Goal: Communication & Community: Answer question/provide support

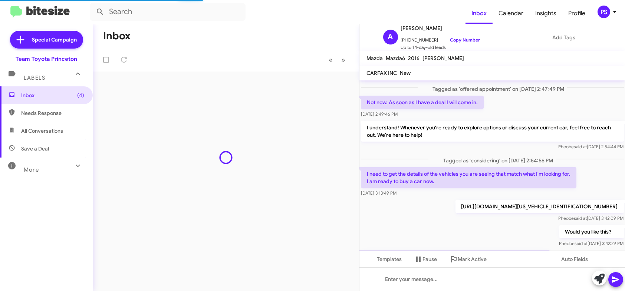
scroll to position [322, 0]
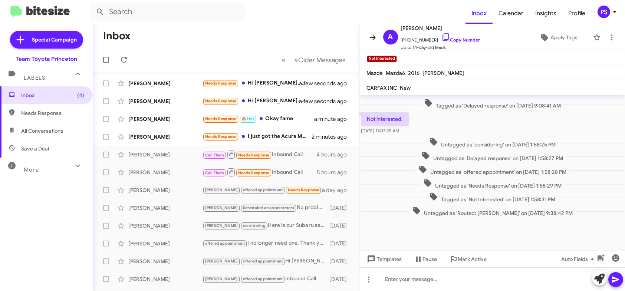
click at [367, 36] on span at bounding box center [372, 37] width 15 height 9
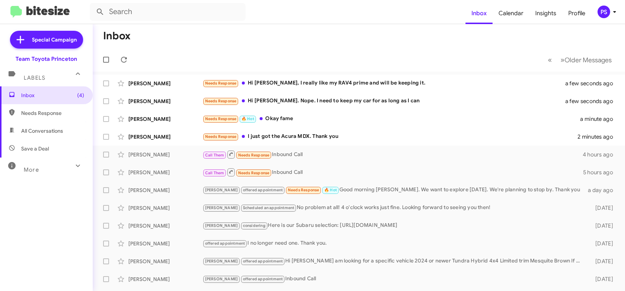
click at [51, 112] on span "Needs Response" at bounding box center [52, 112] width 63 height 7
type input "in:needs-response"
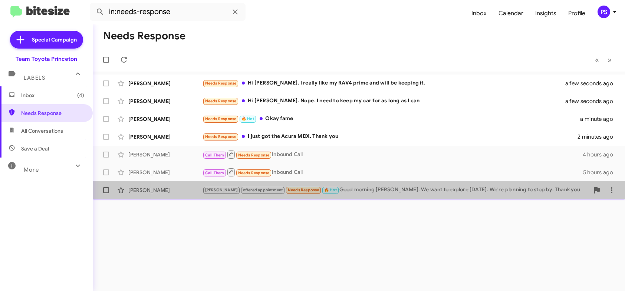
click at [341, 193] on div "[PERSON_NAME] offered appointment Needs Response 🔥 Hot Good morning [PERSON_NAM…" at bounding box center [395, 190] width 387 height 9
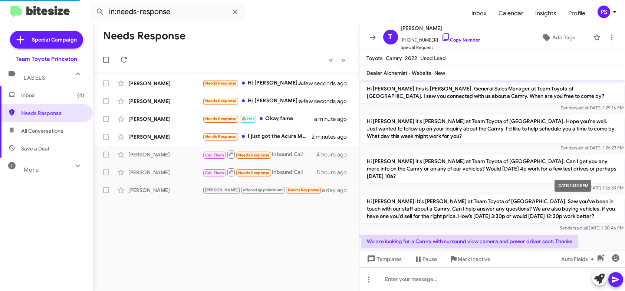
scroll to position [201, 0]
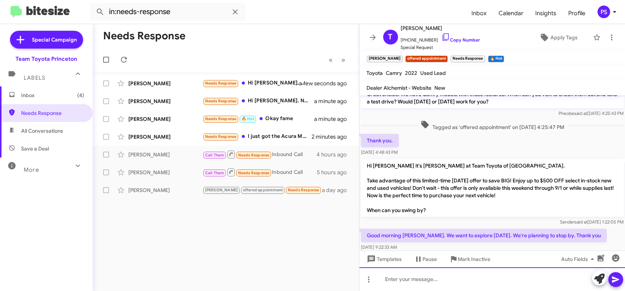
click at [560, 278] on div at bounding box center [492, 279] width 266 height 24
click at [393, 278] on div "Hi Timmaiah! Were you able to stop in? How was your visit?" at bounding box center [492, 279] width 266 height 24
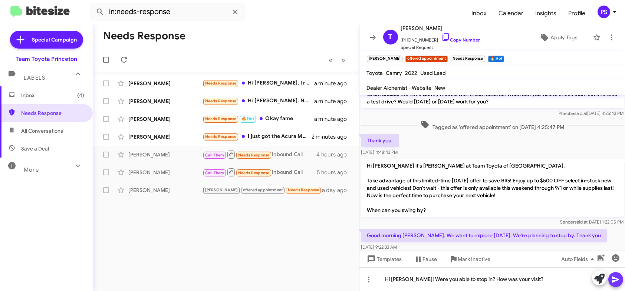
click at [608, 280] on button at bounding box center [615, 279] width 15 height 15
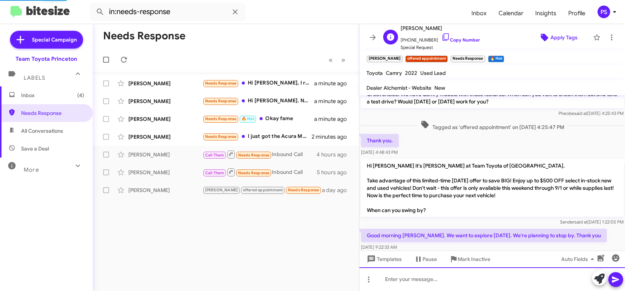
scroll to position [243, 0]
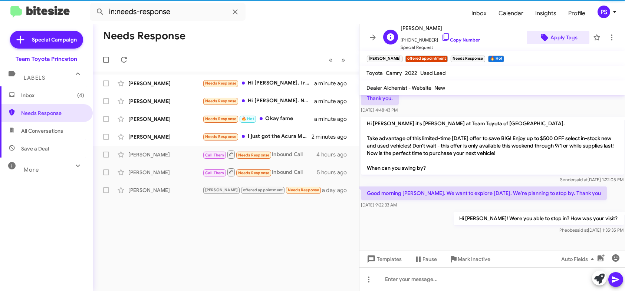
click at [557, 37] on span "Apply Tags" at bounding box center [563, 37] width 27 height 13
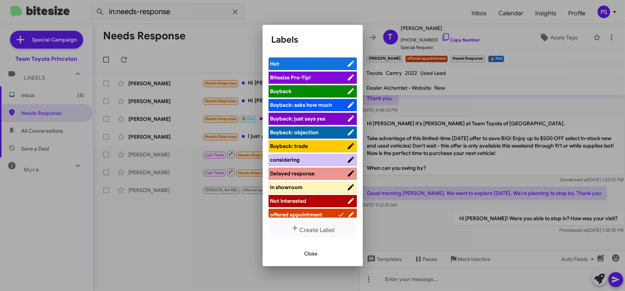
click at [311, 173] on span "Delayed response" at bounding box center [292, 173] width 44 height 7
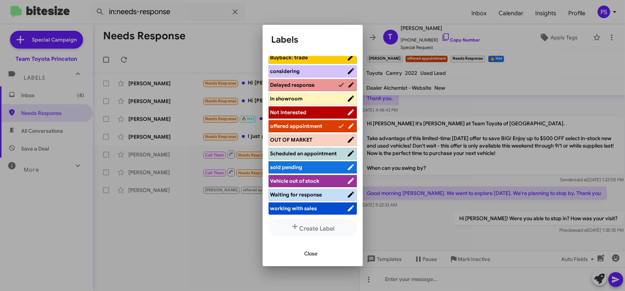
scroll to position [2, 0]
click at [312, 210] on span "working with sales" at bounding box center [293, 208] width 47 height 7
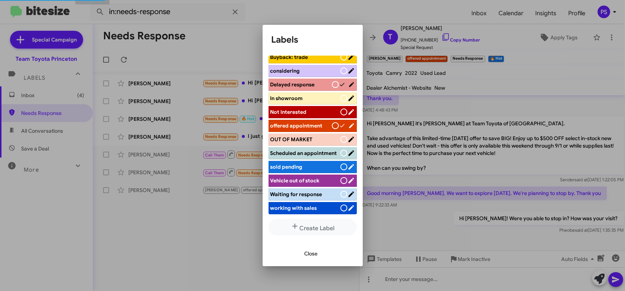
scroll to position [92, 0]
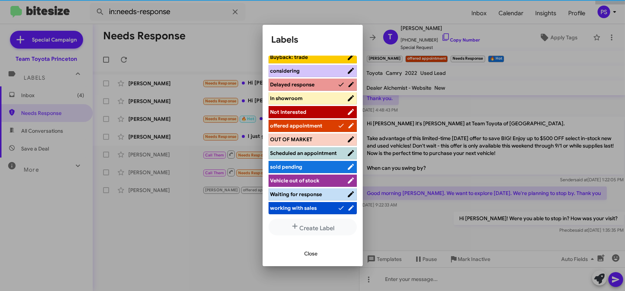
click at [310, 254] on span "Close" at bounding box center [310, 253] width 13 height 13
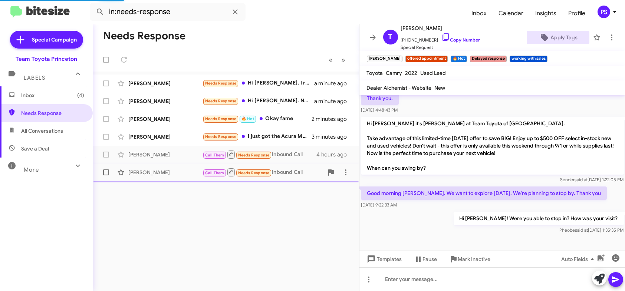
click at [294, 172] on div "Call Them Needs Response Inbound Call" at bounding box center [262, 172] width 121 height 9
click at [611, 37] on icon at bounding box center [611, 37] width 1 height 6
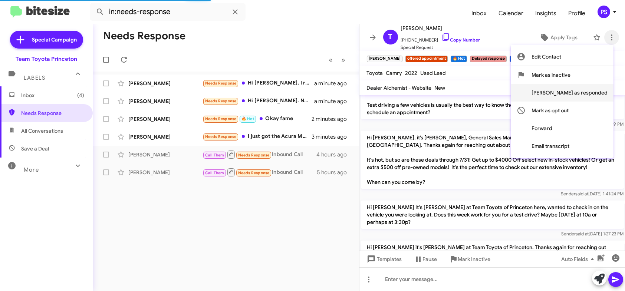
scroll to position [466, 0]
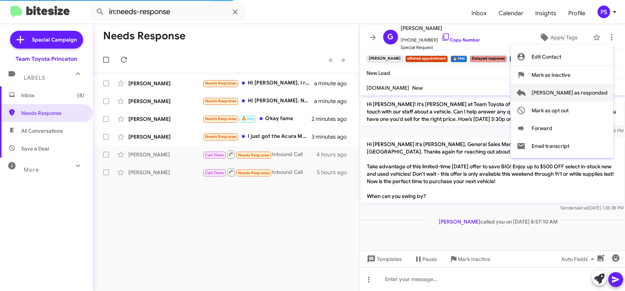
click at [578, 95] on span "[PERSON_NAME] as responded" at bounding box center [569, 93] width 76 height 18
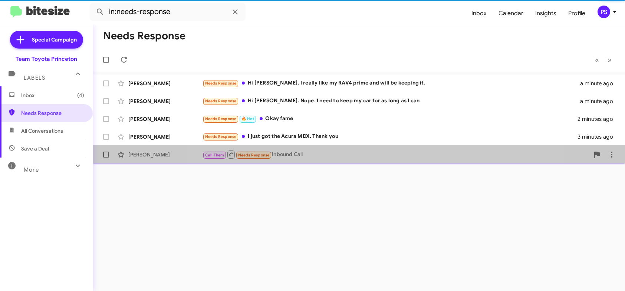
click at [370, 150] on div "Call Them Needs Response Inbound Call" at bounding box center [395, 154] width 387 height 9
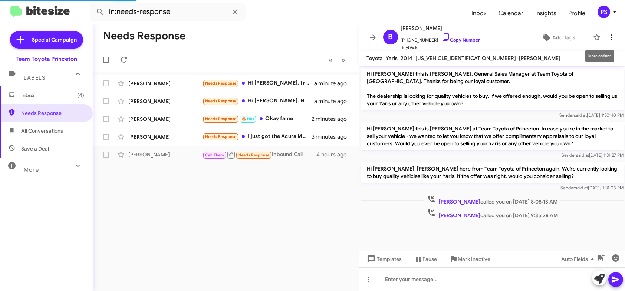
click at [606, 43] on button at bounding box center [611, 37] width 15 height 15
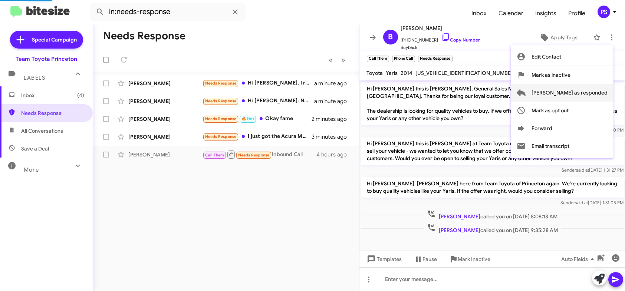
click at [579, 96] on span "[PERSON_NAME] as responded" at bounding box center [569, 93] width 76 height 18
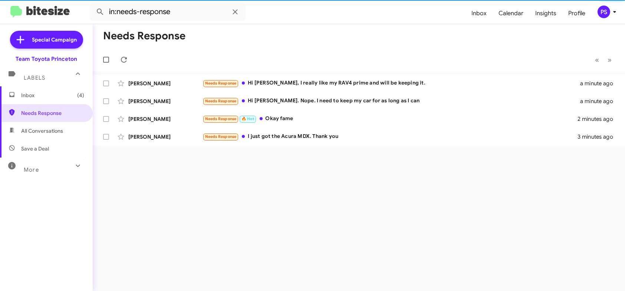
click at [392, 146] on div "Needs Response « Previous » Next [PERSON_NAME] Needs Response Hi [PERSON_NAME],…" at bounding box center [359, 157] width 532 height 267
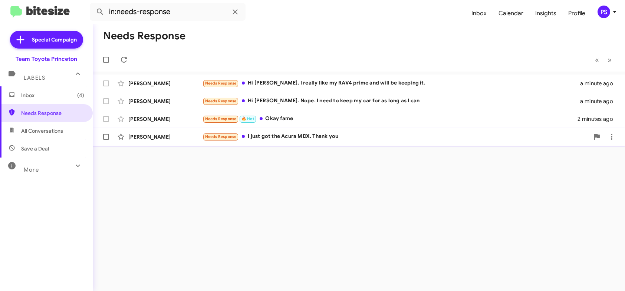
click at [391, 141] on div "Needs Response I just got the Acura MDX. Thank you" at bounding box center [395, 136] width 387 height 9
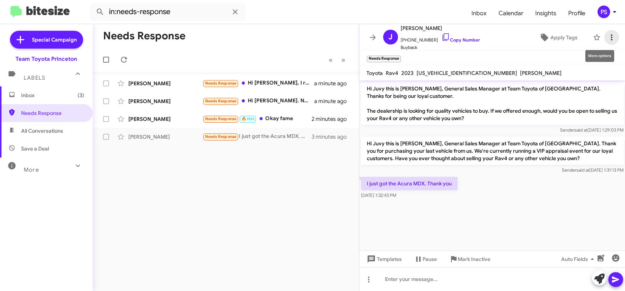
click at [609, 37] on icon at bounding box center [611, 37] width 9 height 9
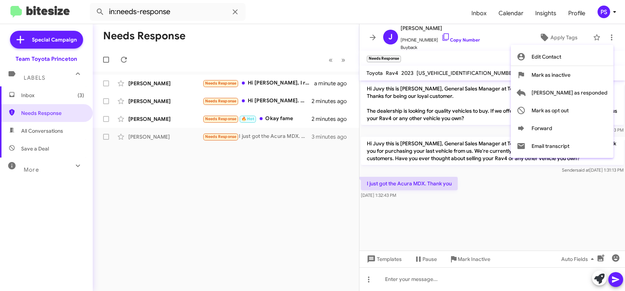
click at [465, 48] on div at bounding box center [312, 145] width 625 height 291
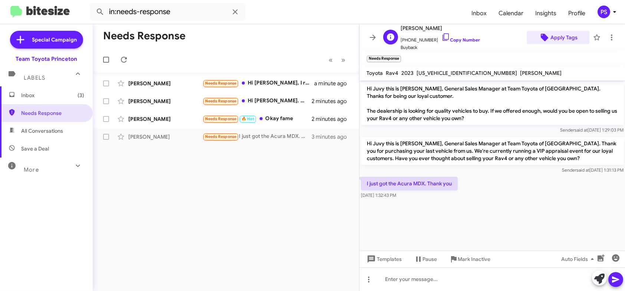
click at [566, 39] on span "Apply Tags" at bounding box center [563, 37] width 27 height 13
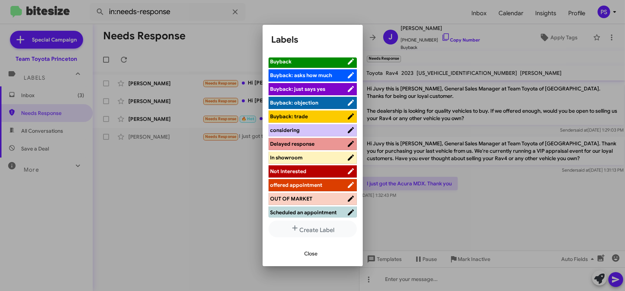
scroll to position [74, 0]
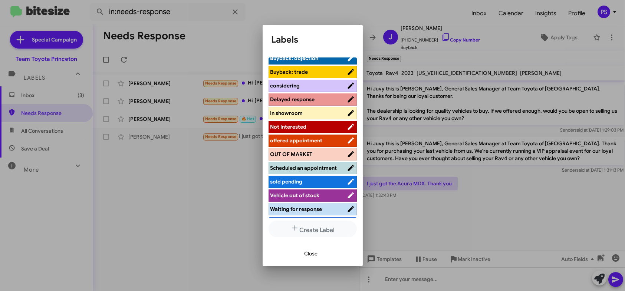
drag, startPoint x: 328, startPoint y: 135, endPoint x: 329, endPoint y: 127, distance: 7.8
click at [329, 127] on ul "Hot Bitesize Pro-Tip! [PERSON_NAME]: asks how much [PERSON_NAME]: just says yes…" at bounding box center [312, 137] width 88 height 160
click at [329, 127] on span "Not Interested" at bounding box center [308, 126] width 76 height 7
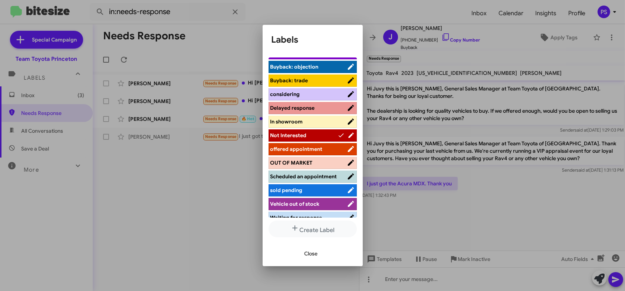
scroll to position [55, 0]
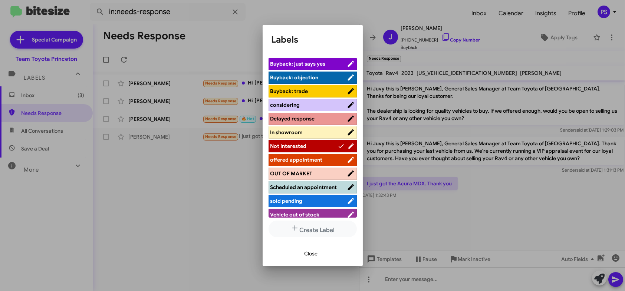
click at [312, 254] on span "Close" at bounding box center [310, 253] width 13 height 13
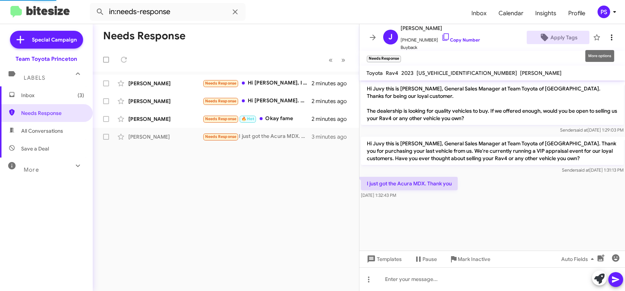
click at [607, 34] on icon at bounding box center [611, 37] width 9 height 9
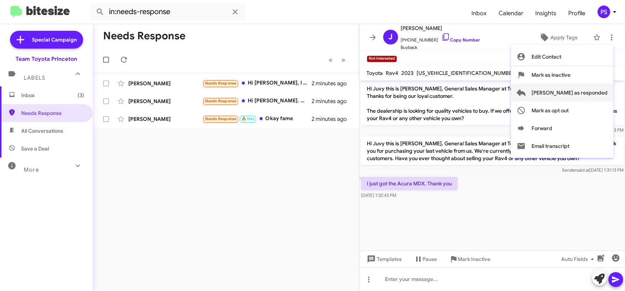
click at [590, 96] on span "[PERSON_NAME] as responded" at bounding box center [569, 93] width 76 height 18
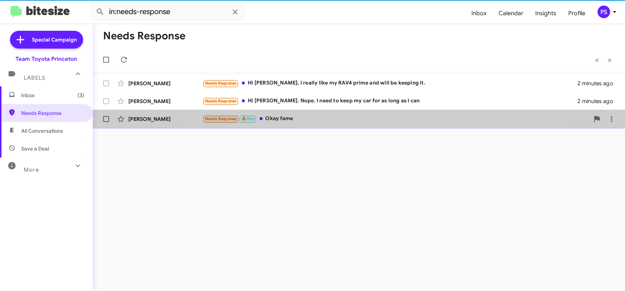
click at [381, 122] on div "Needs Response 🔥 Hot Okay fame" at bounding box center [395, 119] width 387 height 9
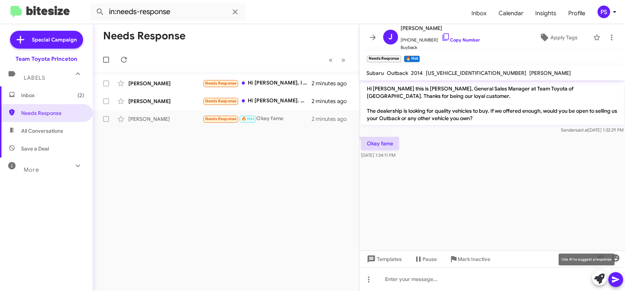
click at [604, 278] on icon at bounding box center [599, 279] width 10 height 10
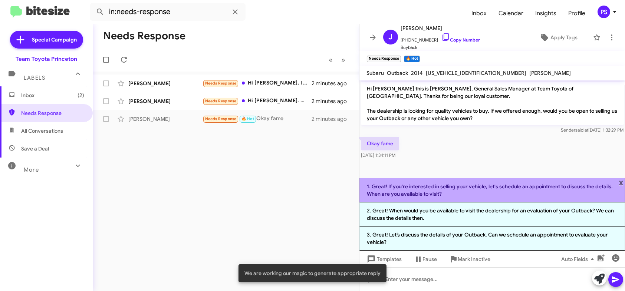
click at [441, 193] on li "1. Great! If you're interested in selling your vehicle, let's schedule an appoi…" at bounding box center [492, 190] width 266 height 24
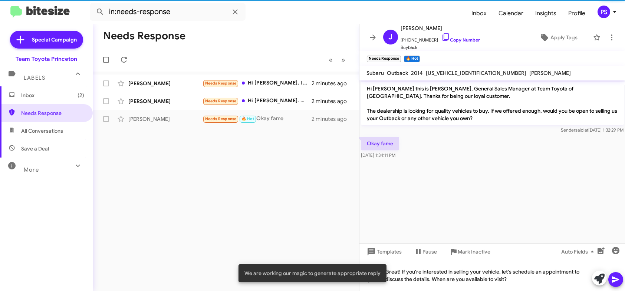
click at [617, 283] on icon at bounding box center [615, 279] width 9 height 9
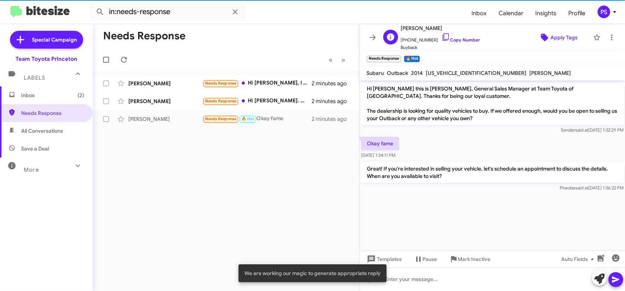
click at [544, 33] on icon at bounding box center [544, 37] width 9 height 9
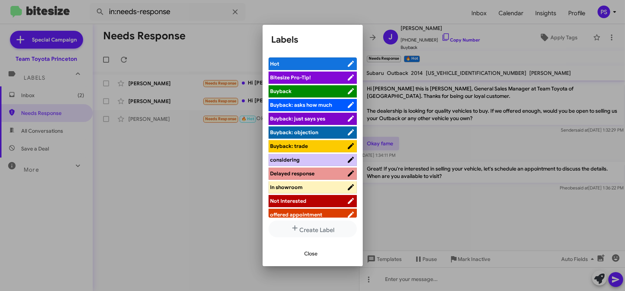
click at [310, 213] on span "offered appointment" at bounding box center [296, 214] width 52 height 7
click at [315, 253] on span "Close" at bounding box center [310, 253] width 13 height 13
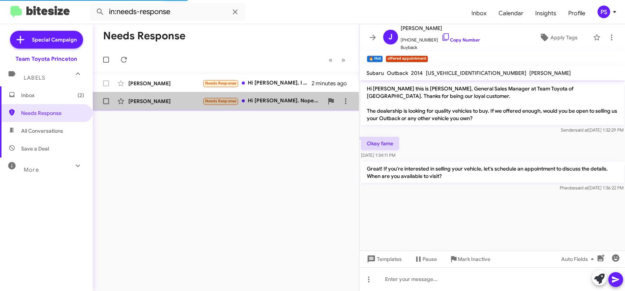
click at [167, 101] on div "[PERSON_NAME]" at bounding box center [165, 101] width 74 height 7
click at [300, 103] on div "Needs Response Hi [PERSON_NAME]. Nope. I need to keep my car for as long as I c…" at bounding box center [262, 101] width 121 height 9
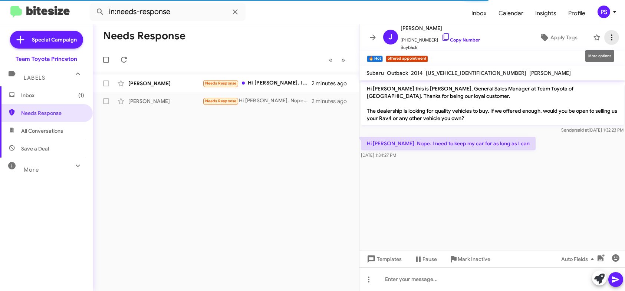
click at [609, 42] on button at bounding box center [611, 37] width 15 height 15
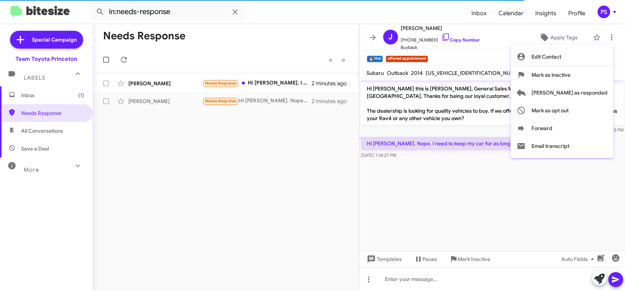
click at [502, 35] on div at bounding box center [312, 145] width 625 height 291
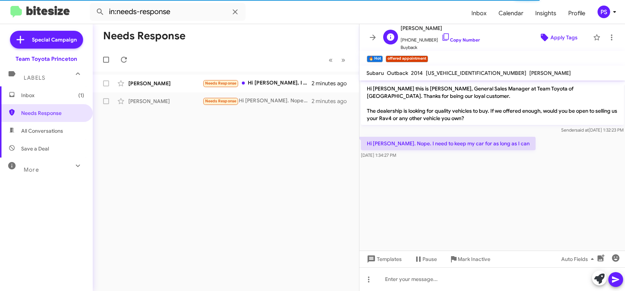
click at [550, 33] on span "Apply Tags" at bounding box center [563, 37] width 27 height 13
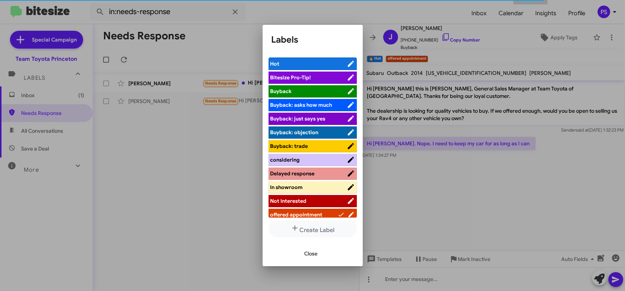
scroll to position [2, 0]
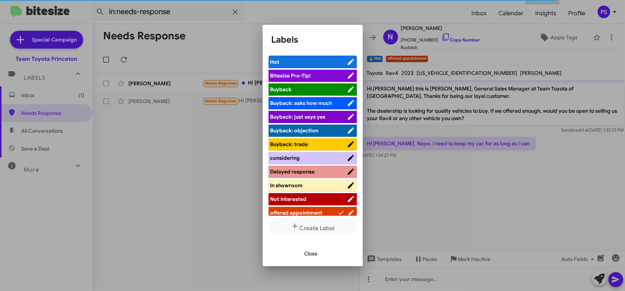
click at [311, 204] on li "Not Interested" at bounding box center [312, 199] width 88 height 12
click at [321, 197] on span "Not Interested" at bounding box center [308, 198] width 76 height 7
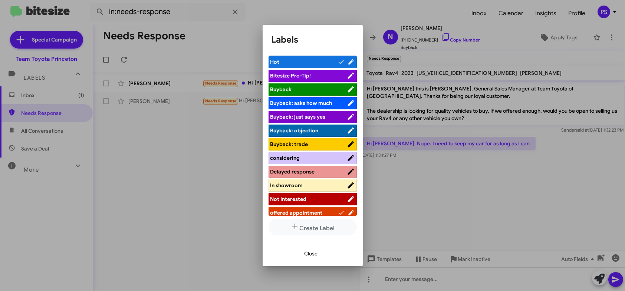
click at [323, 200] on span "Not Interested" at bounding box center [308, 198] width 76 height 7
click at [305, 257] on span "Close" at bounding box center [310, 253] width 13 height 13
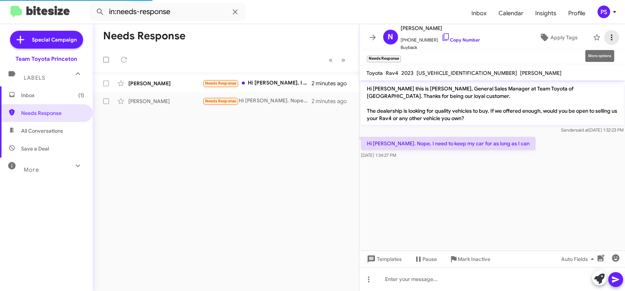
click at [608, 36] on icon at bounding box center [611, 37] width 9 height 9
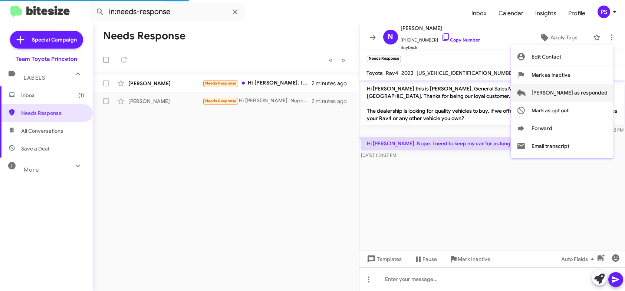
click at [587, 93] on span "[PERSON_NAME] as responded" at bounding box center [569, 93] width 76 height 18
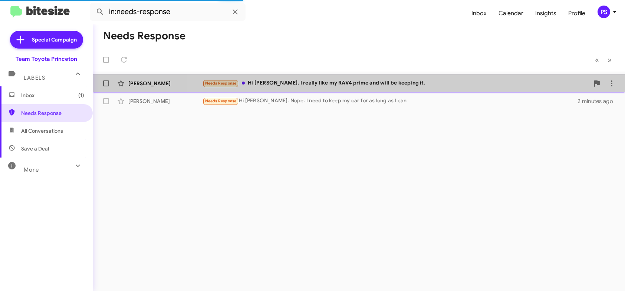
click at [422, 88] on div "Needs Response Hi [PERSON_NAME], I really like my RAV4 prime and will be keepin…" at bounding box center [395, 83] width 387 height 9
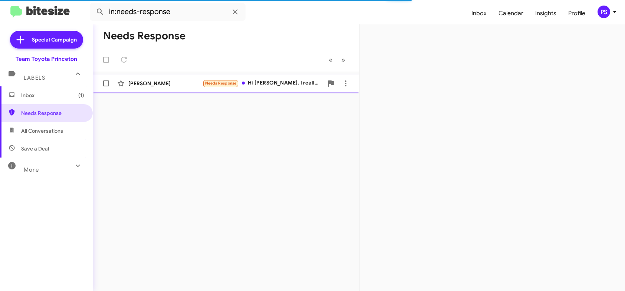
click at [149, 82] on div "[PERSON_NAME]" at bounding box center [165, 83] width 74 height 7
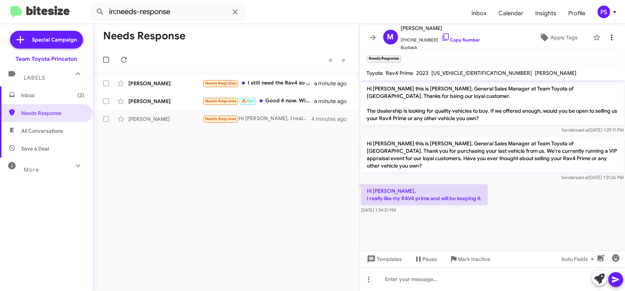
click at [608, 36] on icon at bounding box center [611, 37] width 9 height 9
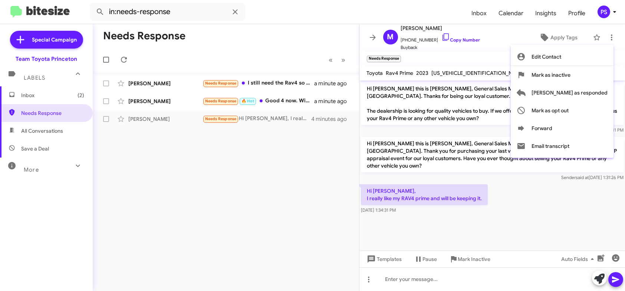
click at [447, 44] on div at bounding box center [312, 145] width 625 height 291
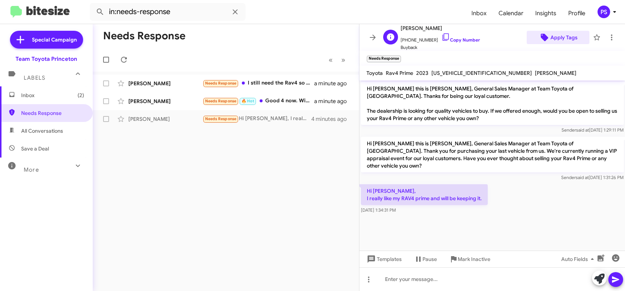
click at [566, 34] on span "Apply Tags" at bounding box center [563, 37] width 27 height 13
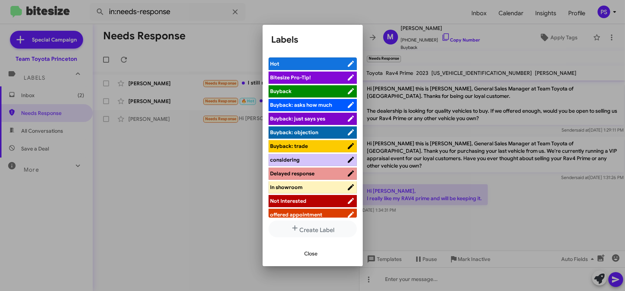
click at [324, 199] on span "Not Interested" at bounding box center [308, 200] width 76 height 7
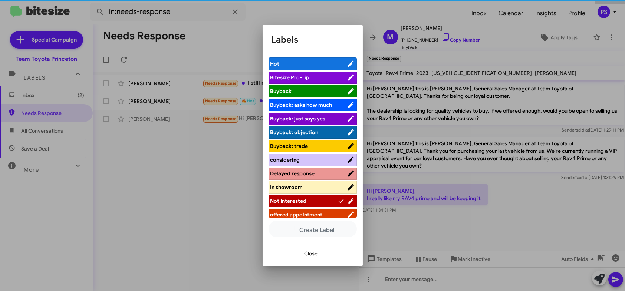
click at [313, 257] on span "Close" at bounding box center [310, 253] width 13 height 13
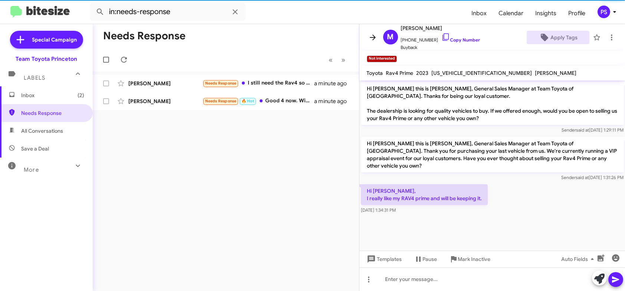
click at [373, 36] on icon at bounding box center [373, 37] width 6 height 6
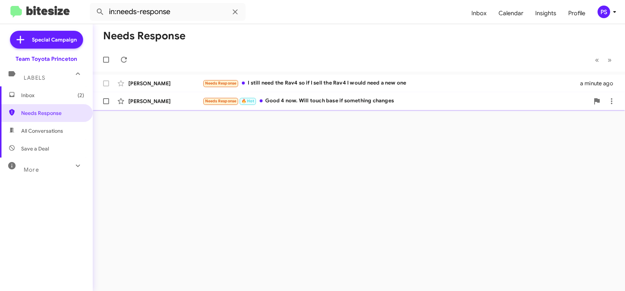
click at [384, 98] on div "Needs Response 🔥 Hot Good 4 now. Will touch base if something changes" at bounding box center [395, 101] width 387 height 9
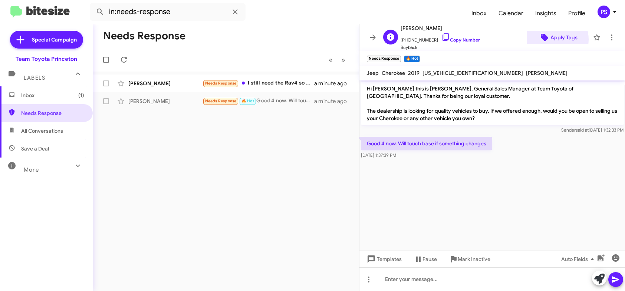
click at [550, 39] on span "Apply Tags" at bounding box center [563, 37] width 27 height 13
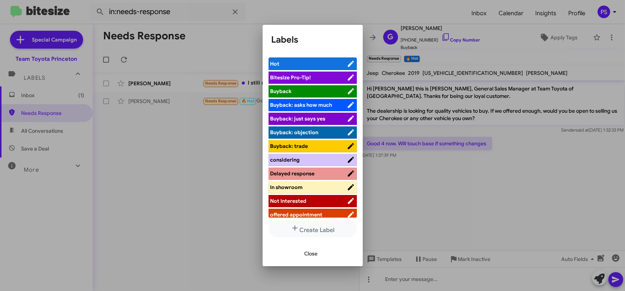
click at [320, 204] on span "Not Interested" at bounding box center [308, 200] width 76 height 7
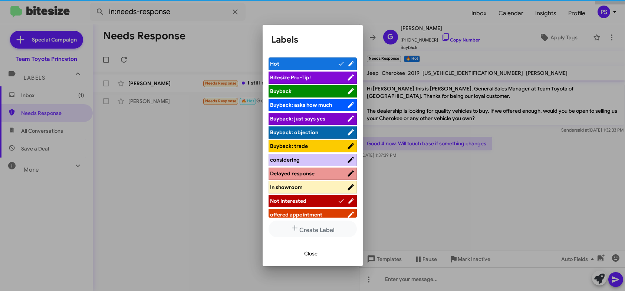
click at [312, 255] on span "Close" at bounding box center [310, 253] width 13 height 13
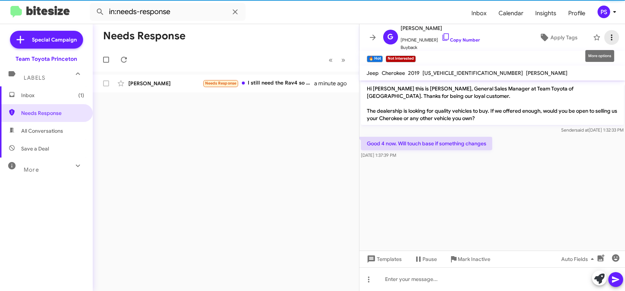
click at [608, 37] on icon at bounding box center [611, 37] width 9 height 9
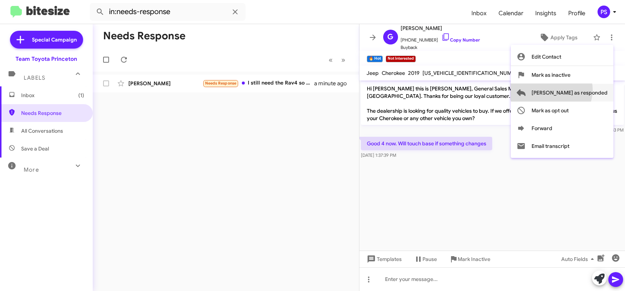
click at [581, 90] on span "[PERSON_NAME] as responded" at bounding box center [569, 93] width 76 height 18
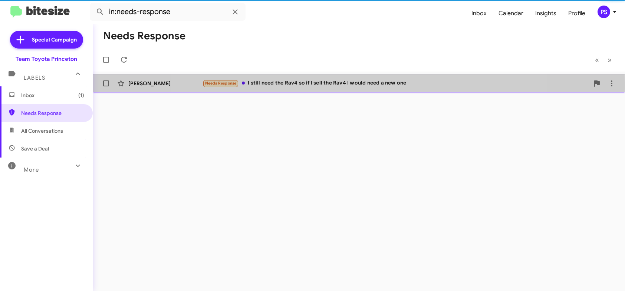
click at [350, 83] on div "Needs Response I still need the Rav4 so if I sell the Rav4 I would need a new o…" at bounding box center [395, 83] width 387 height 9
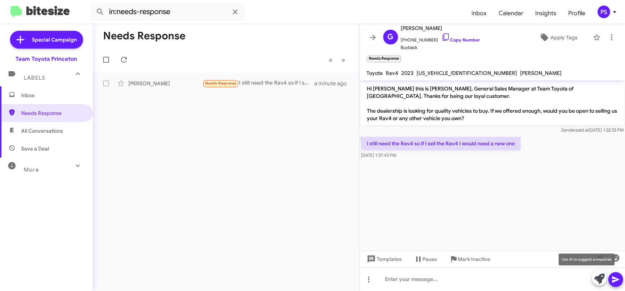
click at [599, 281] on icon at bounding box center [599, 279] width 10 height 10
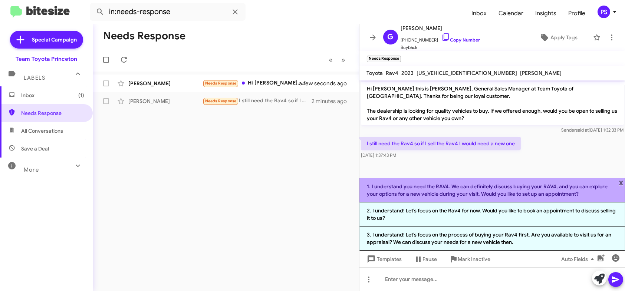
click at [469, 193] on li "1. I understand you need the RAV4. We can definitely discuss buying your RAV4, …" at bounding box center [492, 190] width 266 height 24
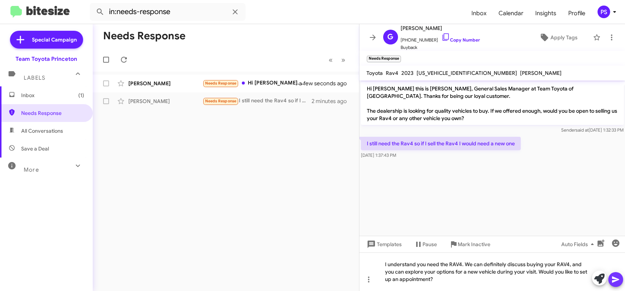
click at [617, 279] on icon at bounding box center [615, 280] width 7 height 6
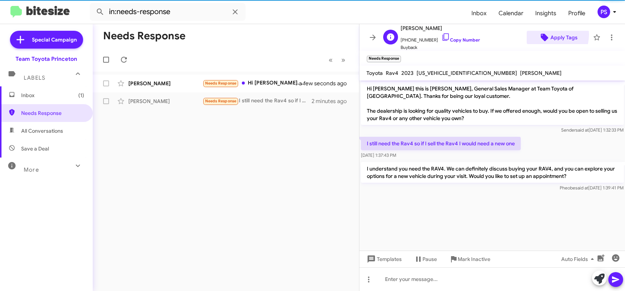
click at [541, 34] on icon at bounding box center [544, 37] width 7 height 7
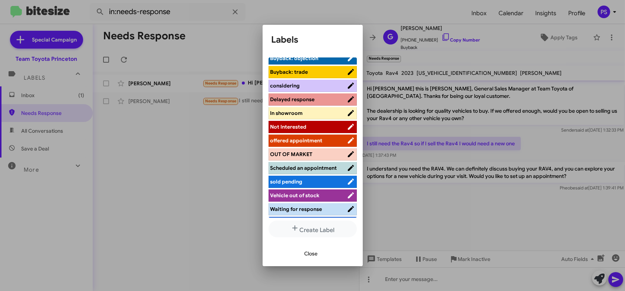
click at [316, 126] on span "Not Interested" at bounding box center [308, 126] width 76 height 7
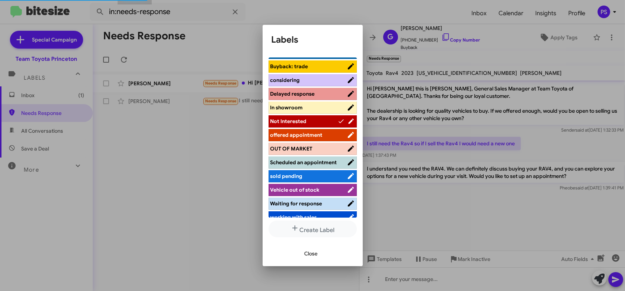
scroll to position [74, 0]
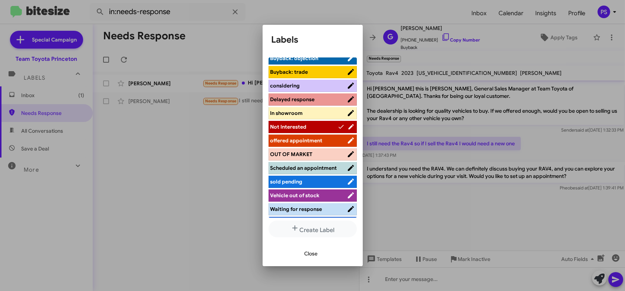
click at [309, 257] on span "Close" at bounding box center [310, 253] width 13 height 13
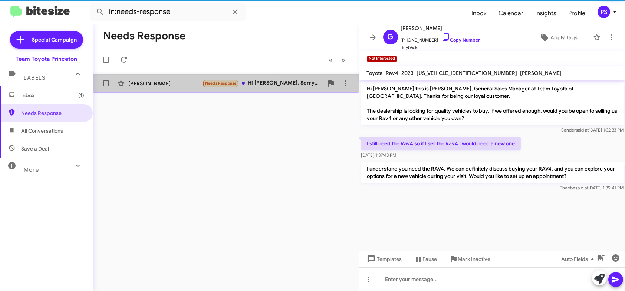
click at [177, 82] on div "[PERSON_NAME]" at bounding box center [165, 83] width 74 height 7
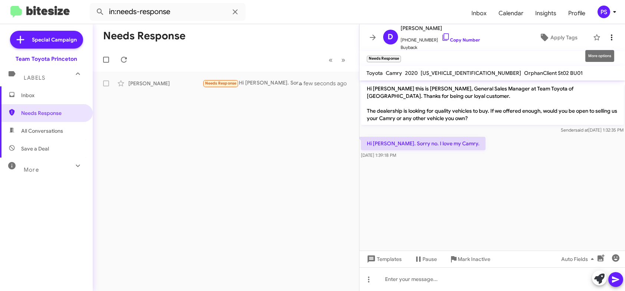
click at [609, 40] on icon at bounding box center [611, 37] width 9 height 9
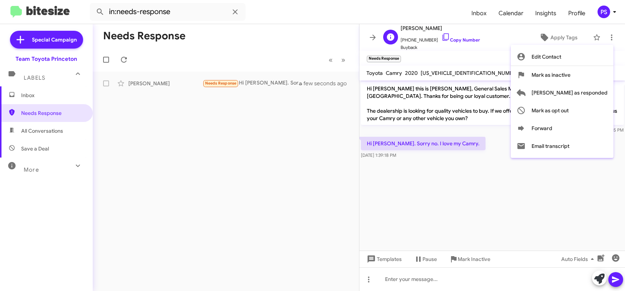
click at [476, 48] on div at bounding box center [312, 145] width 625 height 291
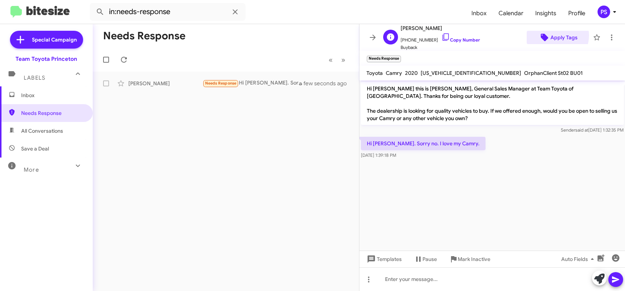
click at [550, 35] on span "Apply Tags" at bounding box center [563, 37] width 27 height 13
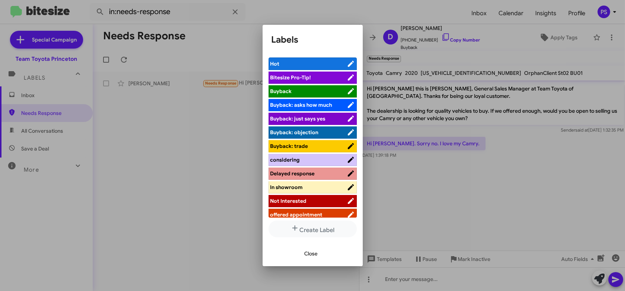
click at [312, 202] on span "Not Interested" at bounding box center [308, 200] width 76 height 7
click at [317, 253] on span "Close" at bounding box center [310, 253] width 13 height 13
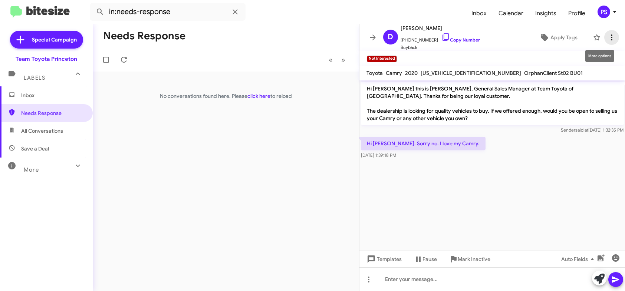
click at [609, 36] on icon at bounding box center [611, 37] width 9 height 9
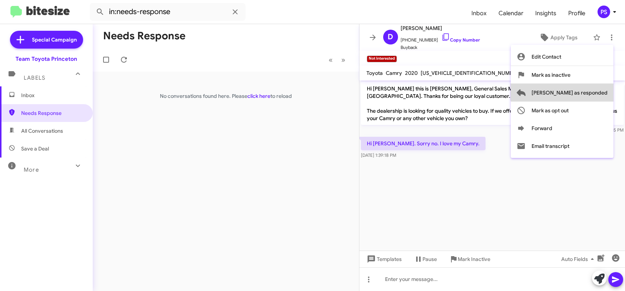
click at [593, 86] on span "[PERSON_NAME] as responded" at bounding box center [569, 93] width 76 height 18
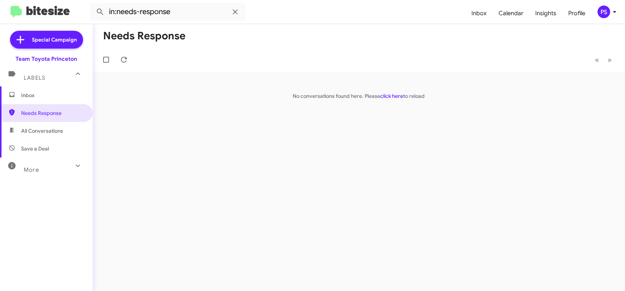
click at [56, 92] on span "Inbox" at bounding box center [52, 95] width 63 height 7
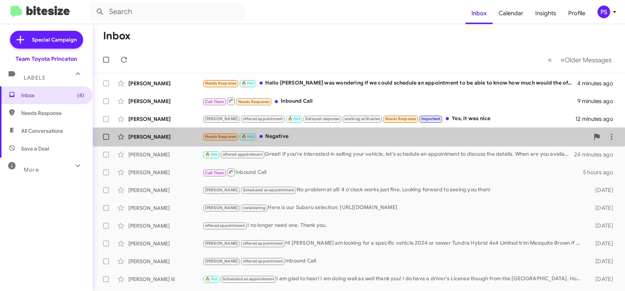
click at [469, 137] on div "Needs Response 🔥 Hot Negative" at bounding box center [395, 136] width 387 height 9
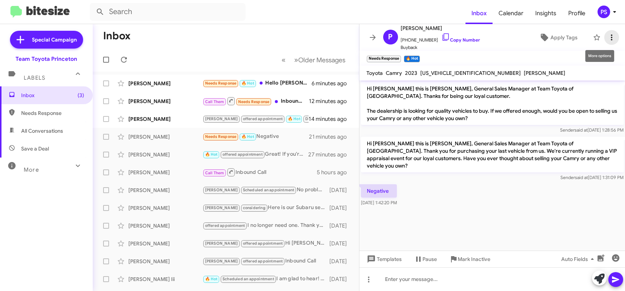
click at [604, 32] on button at bounding box center [611, 37] width 15 height 15
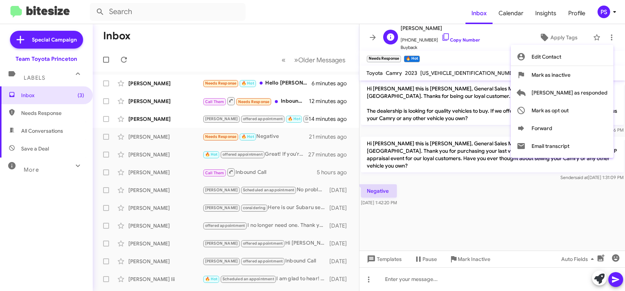
click at [506, 33] on div at bounding box center [312, 145] width 625 height 291
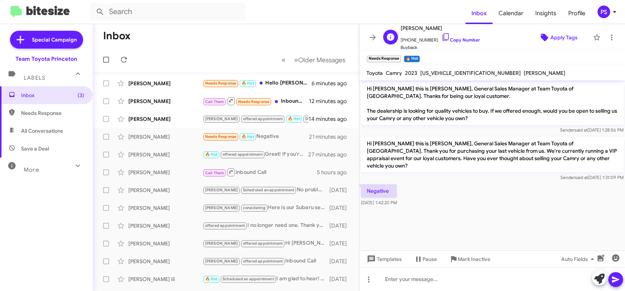
click at [555, 37] on span "Apply Tags" at bounding box center [563, 37] width 27 height 13
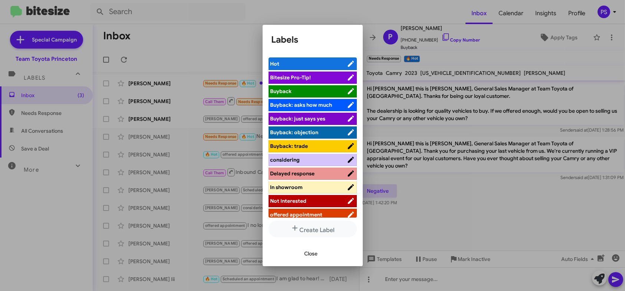
click at [310, 198] on span "Not Interested" at bounding box center [308, 200] width 76 height 7
click at [309, 255] on span "Close" at bounding box center [310, 253] width 13 height 13
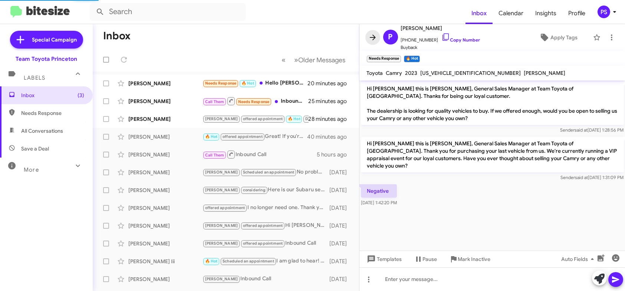
click at [372, 35] on icon at bounding box center [372, 37] width 9 height 9
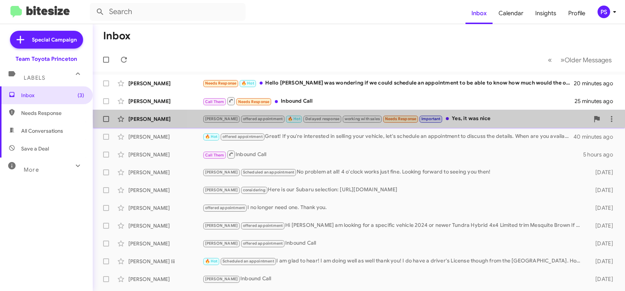
click at [479, 116] on div "[PERSON_NAME] offered appointment 🔥 Hot Delayed response working with sales Nee…" at bounding box center [395, 119] width 387 height 9
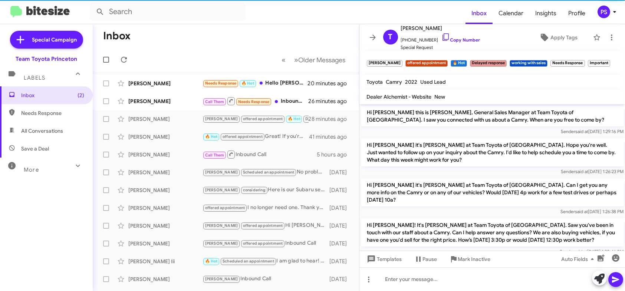
scroll to position [311, 0]
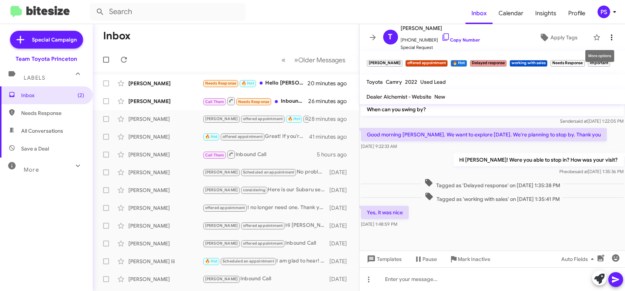
click at [611, 35] on icon at bounding box center [611, 37] width 1 height 6
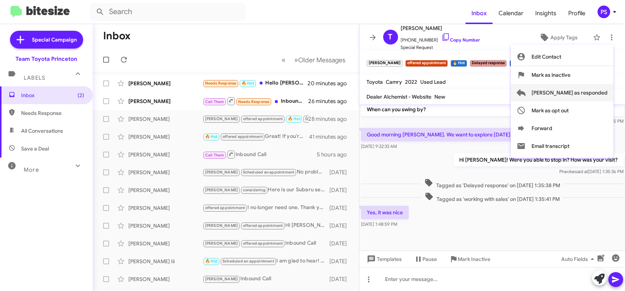
click at [600, 88] on span "[PERSON_NAME] as responded" at bounding box center [569, 93] width 76 height 18
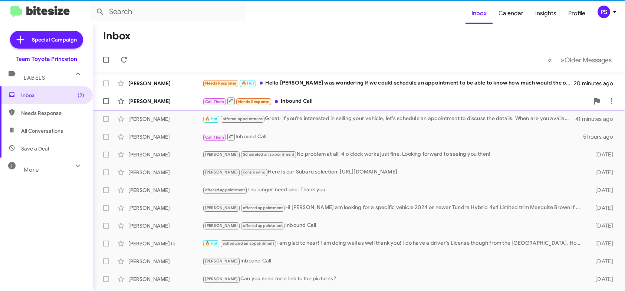
click at [421, 98] on div "Call Them Needs Response Inbound Call" at bounding box center [395, 100] width 387 height 9
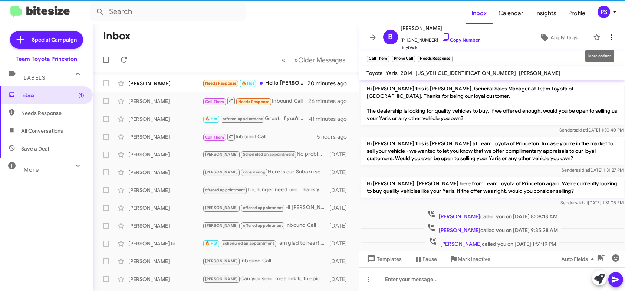
click at [611, 36] on icon at bounding box center [611, 37] width 1 height 6
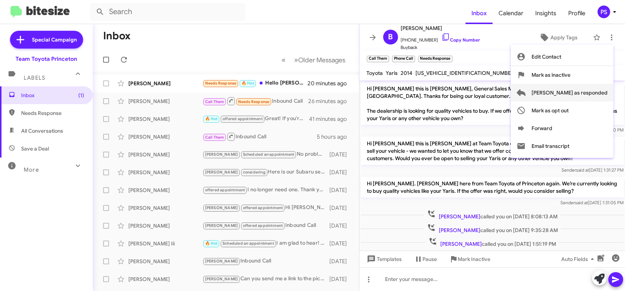
click at [609, 98] on button "[PERSON_NAME] as responded" at bounding box center [562, 93] width 103 height 18
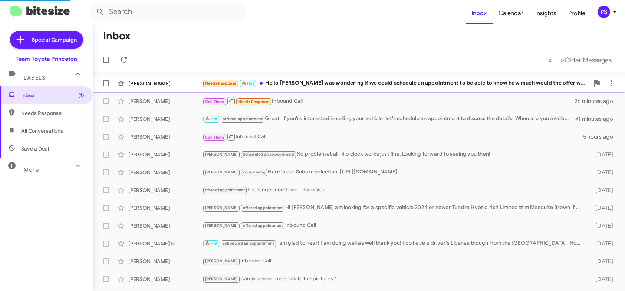
click at [462, 79] on div "Needs Response 🔥 Hot Hello [PERSON_NAME] was wondering if we could schedule an …" at bounding box center [395, 83] width 387 height 9
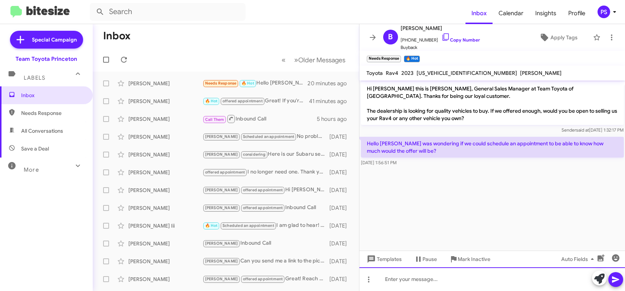
click at [479, 283] on div at bounding box center [492, 279] width 266 height 24
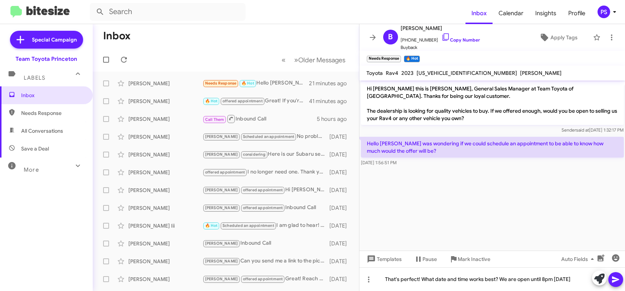
click at [617, 278] on icon at bounding box center [615, 279] width 9 height 9
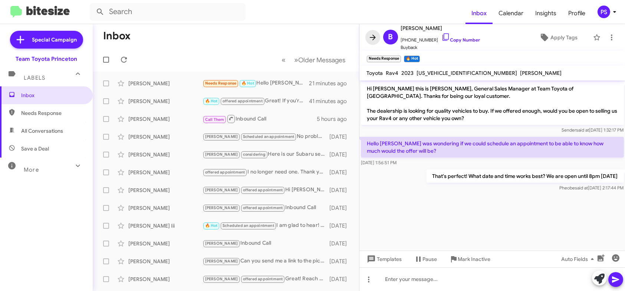
click at [370, 37] on icon at bounding box center [373, 37] width 6 height 6
